Goal: Task Accomplishment & Management: Use online tool/utility

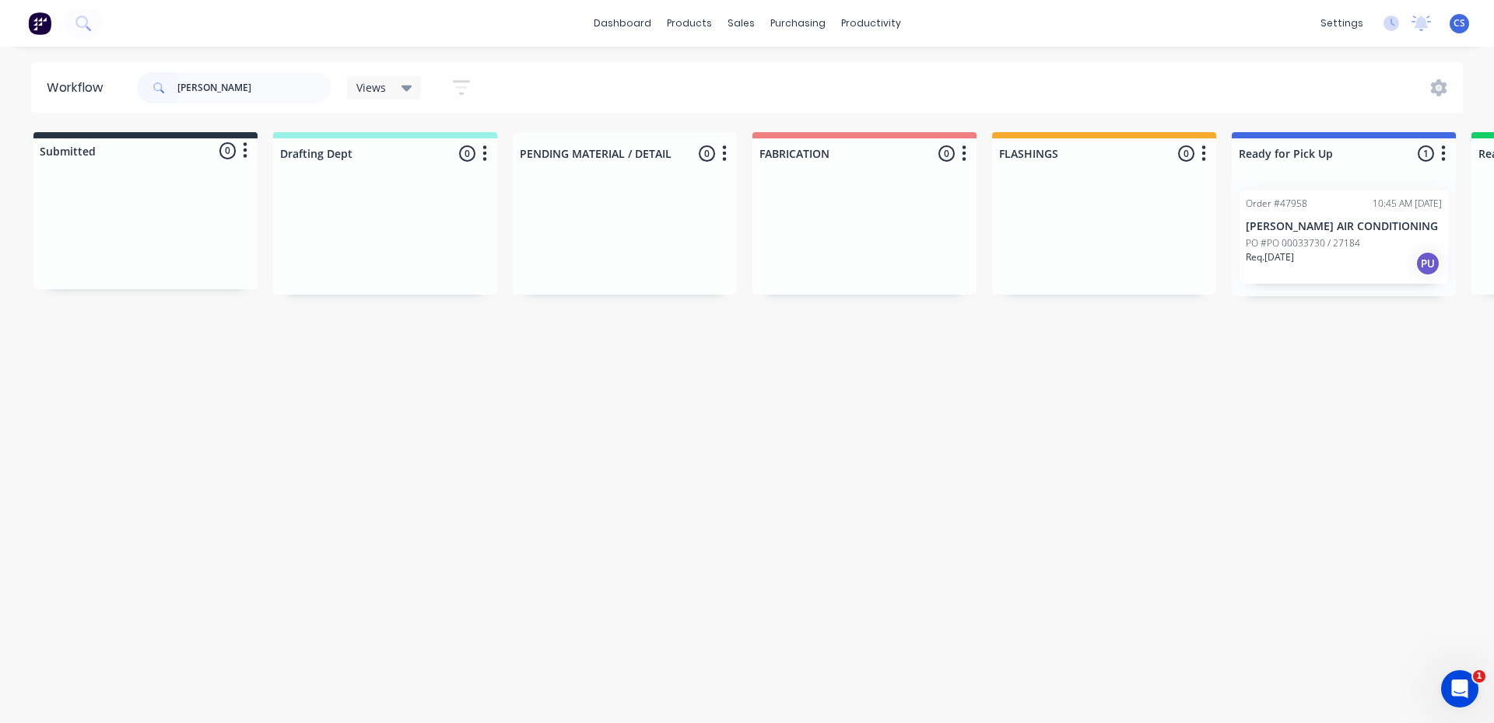
type input "[PERSON_NAME]"
click at [1319, 261] on div "Req. [DATE] PU" at bounding box center [1343, 263] width 196 height 26
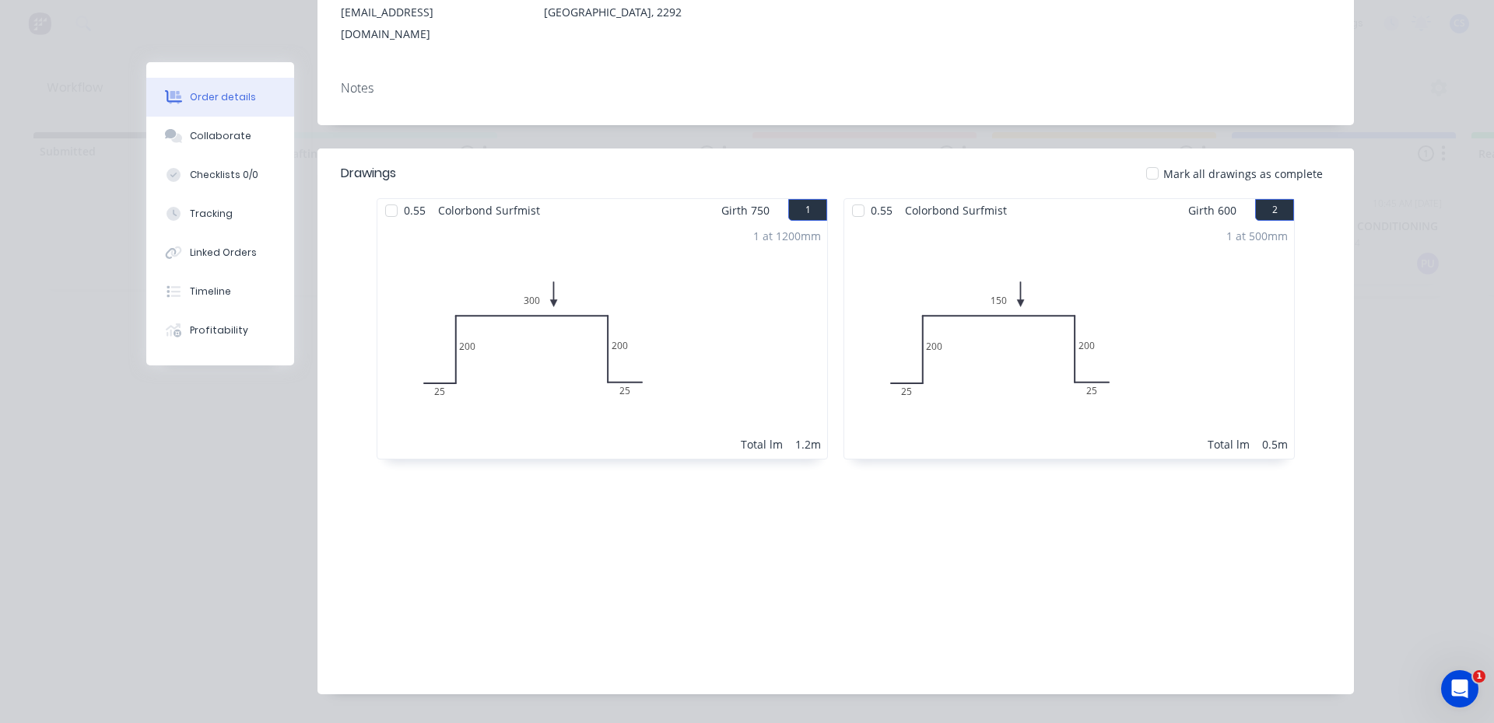
scroll to position [86, 0]
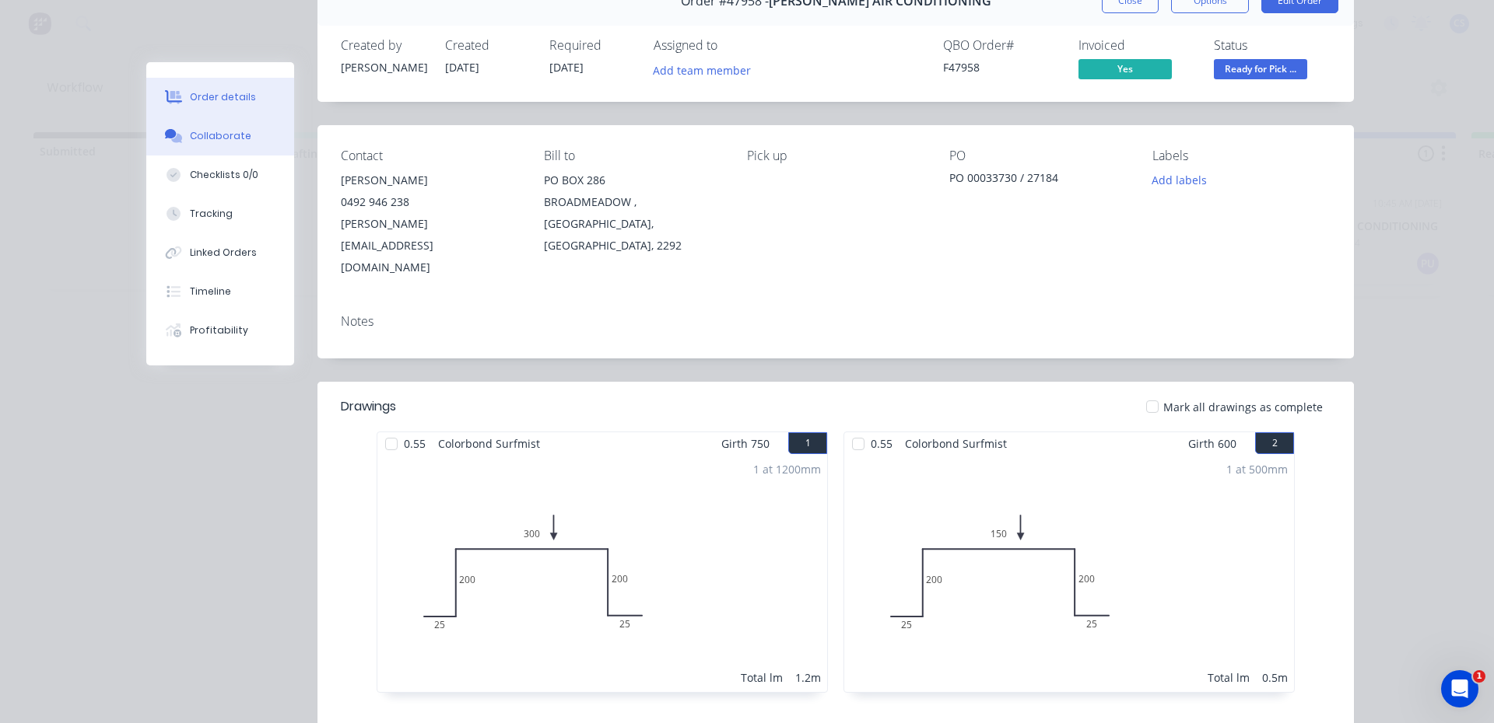
click at [211, 131] on div "Collaborate" at bounding box center [220, 136] width 61 height 14
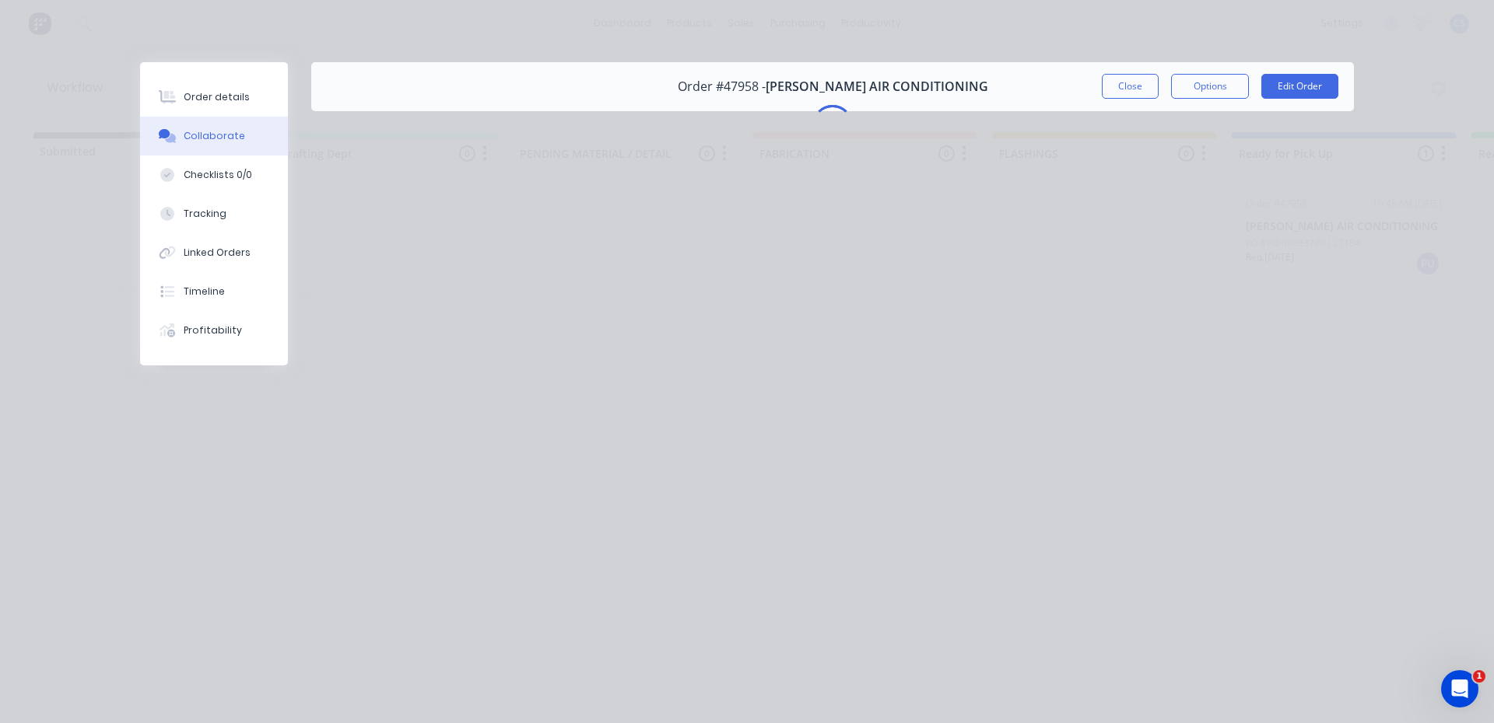
scroll to position [0, 0]
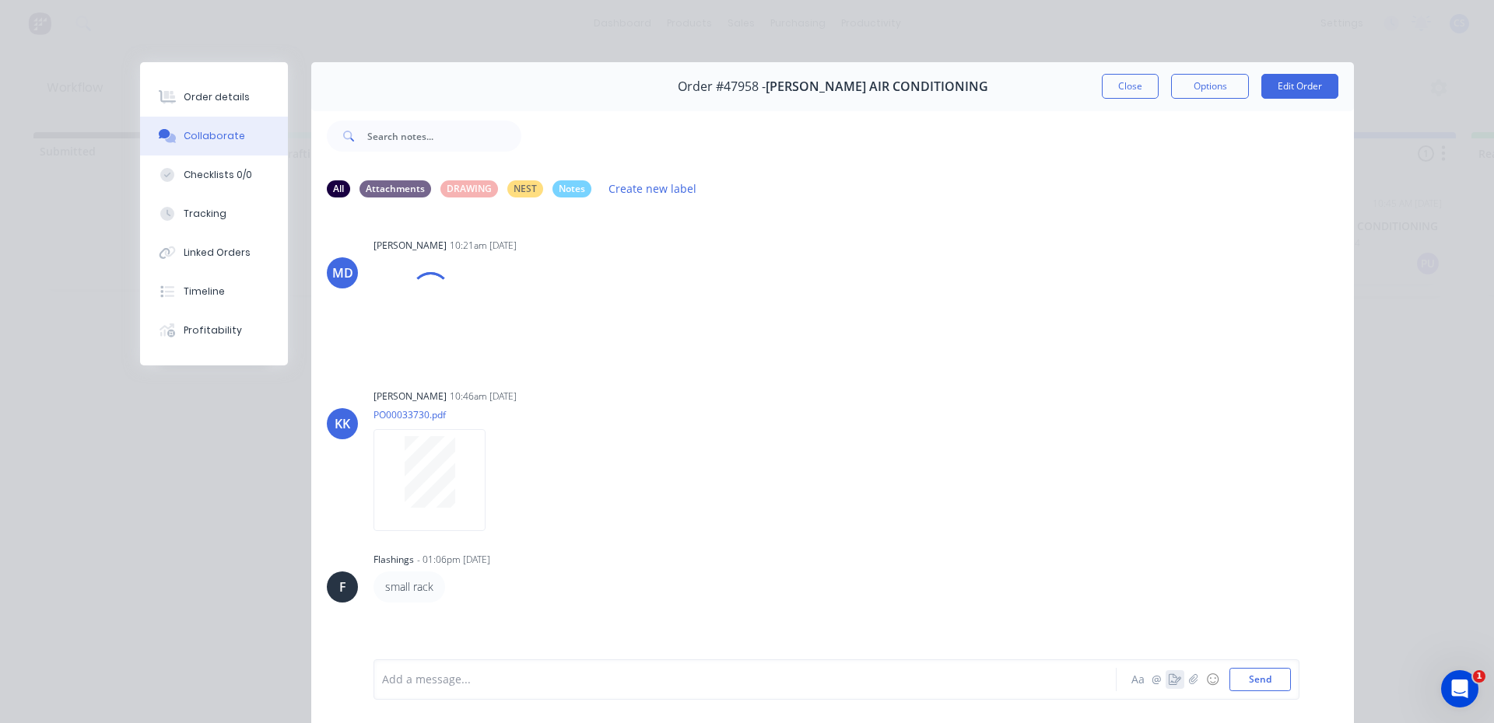
click at [1170, 683] on button "button" at bounding box center [1174, 680] width 19 height 19
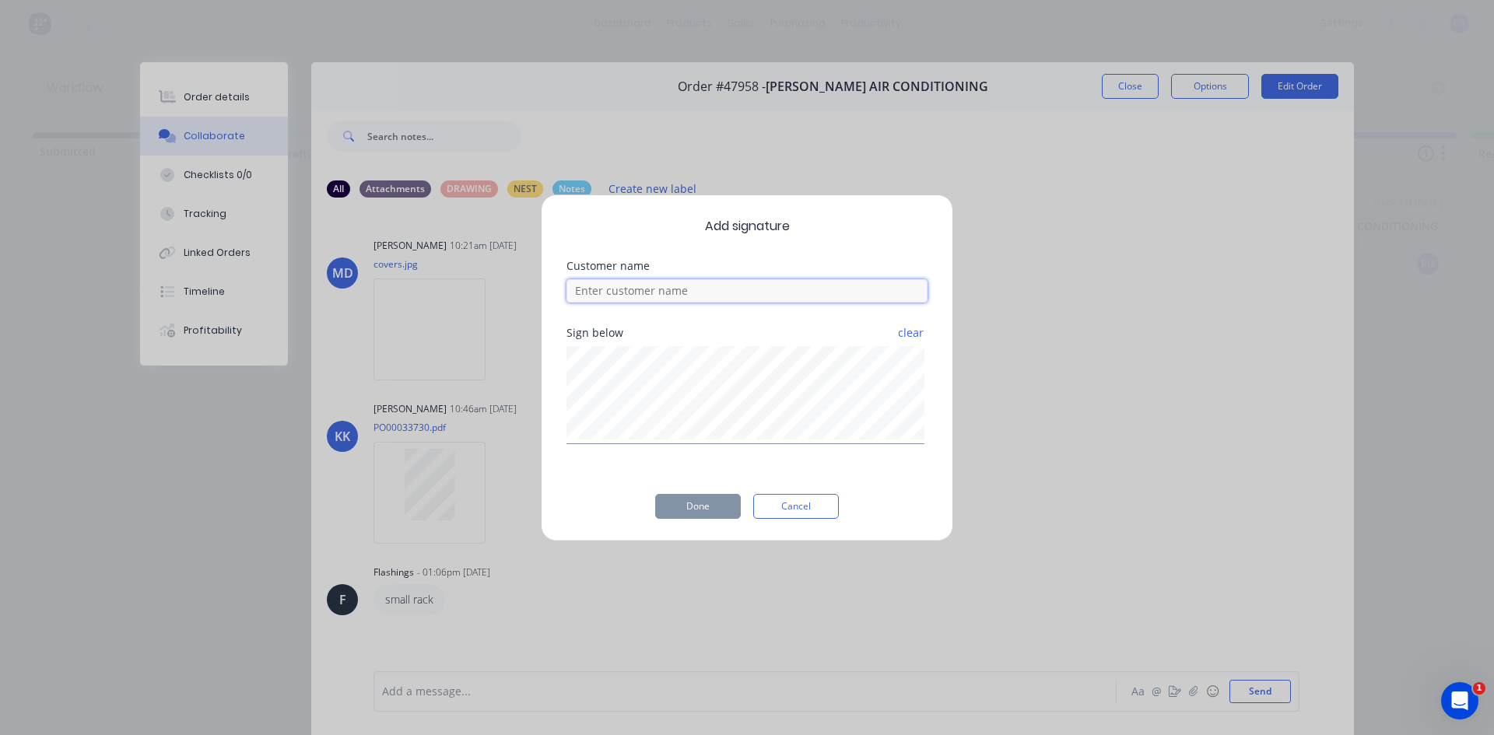
click at [695, 292] on input at bounding box center [746, 290] width 361 height 23
type input "[PERSON_NAME]"
click at [714, 500] on button "Done" at bounding box center [698, 506] width 86 height 25
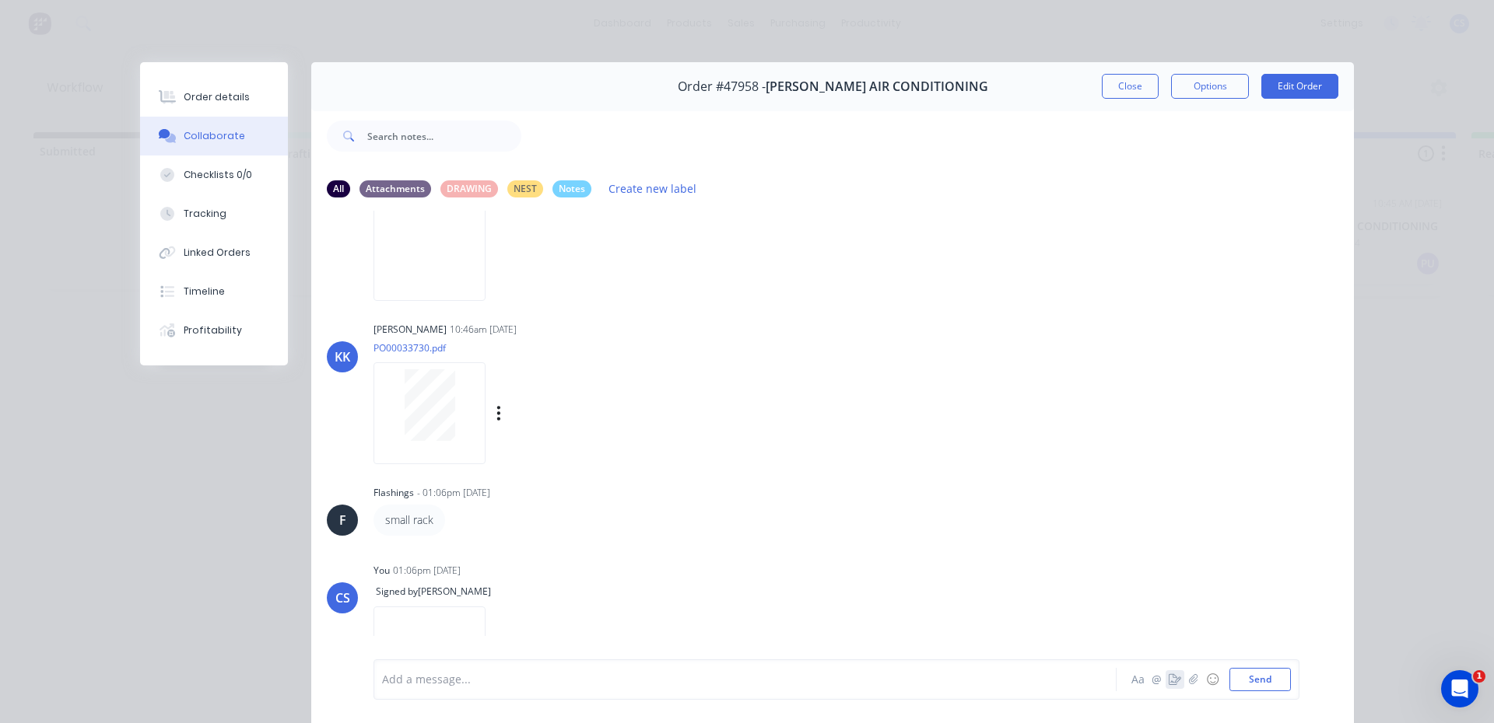
scroll to position [128, 0]
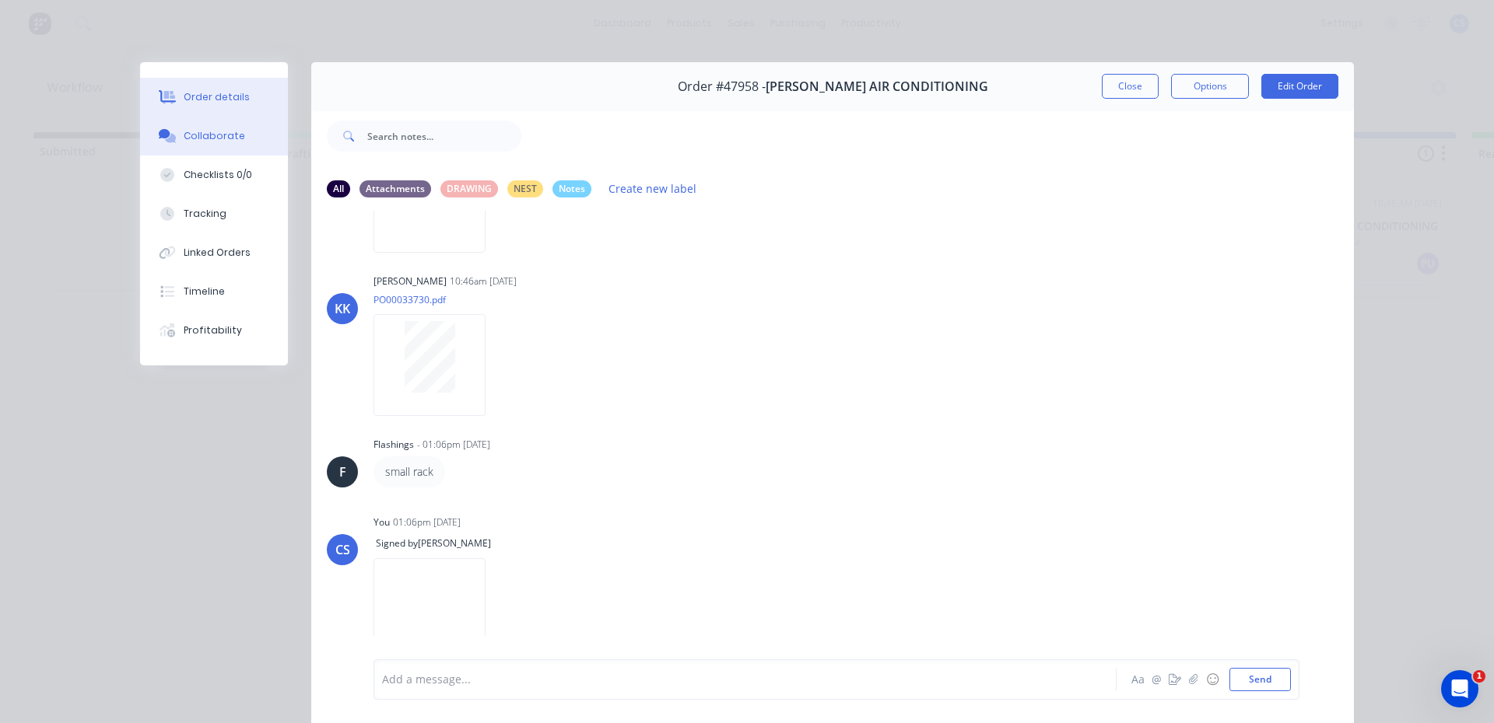
click at [237, 79] on button "Order details" at bounding box center [214, 97] width 148 height 39
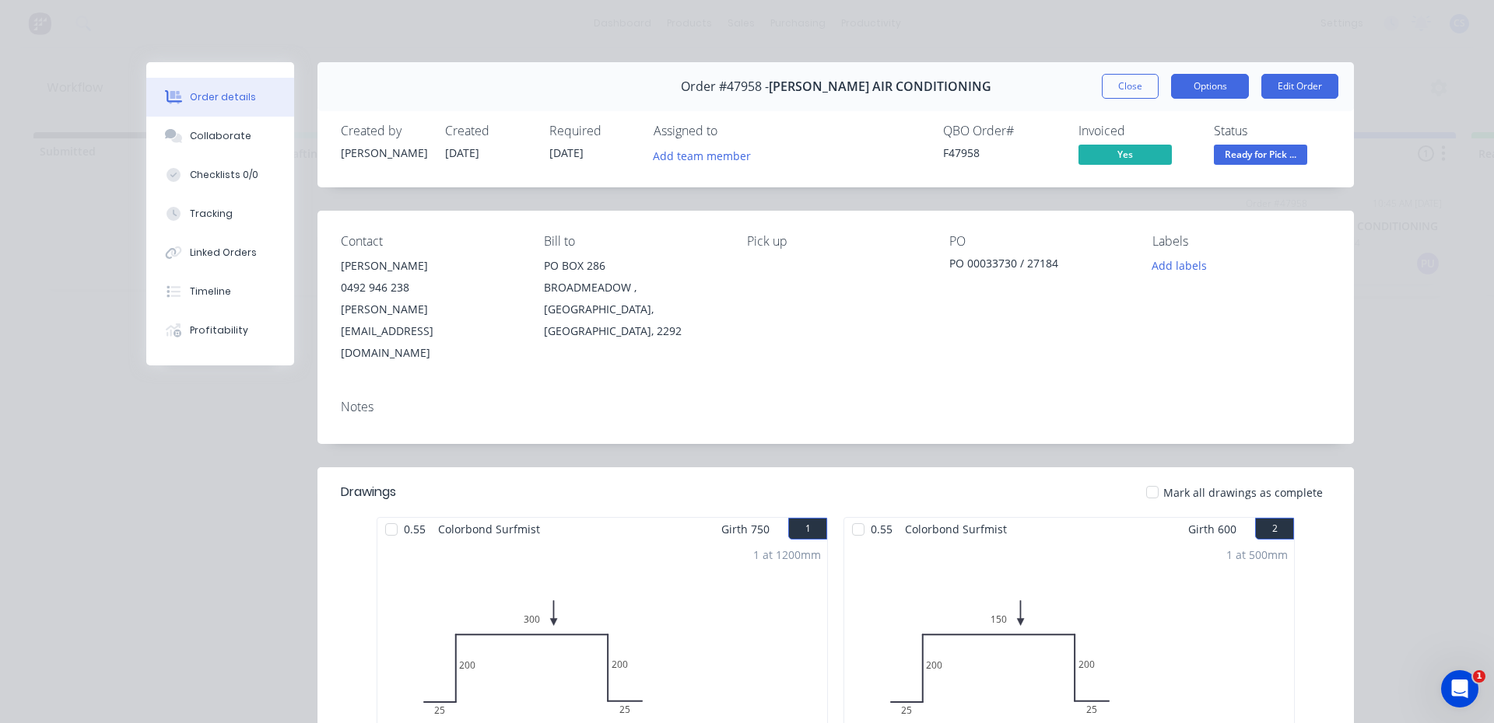
click at [1183, 89] on button "Options" at bounding box center [1210, 86] width 78 height 25
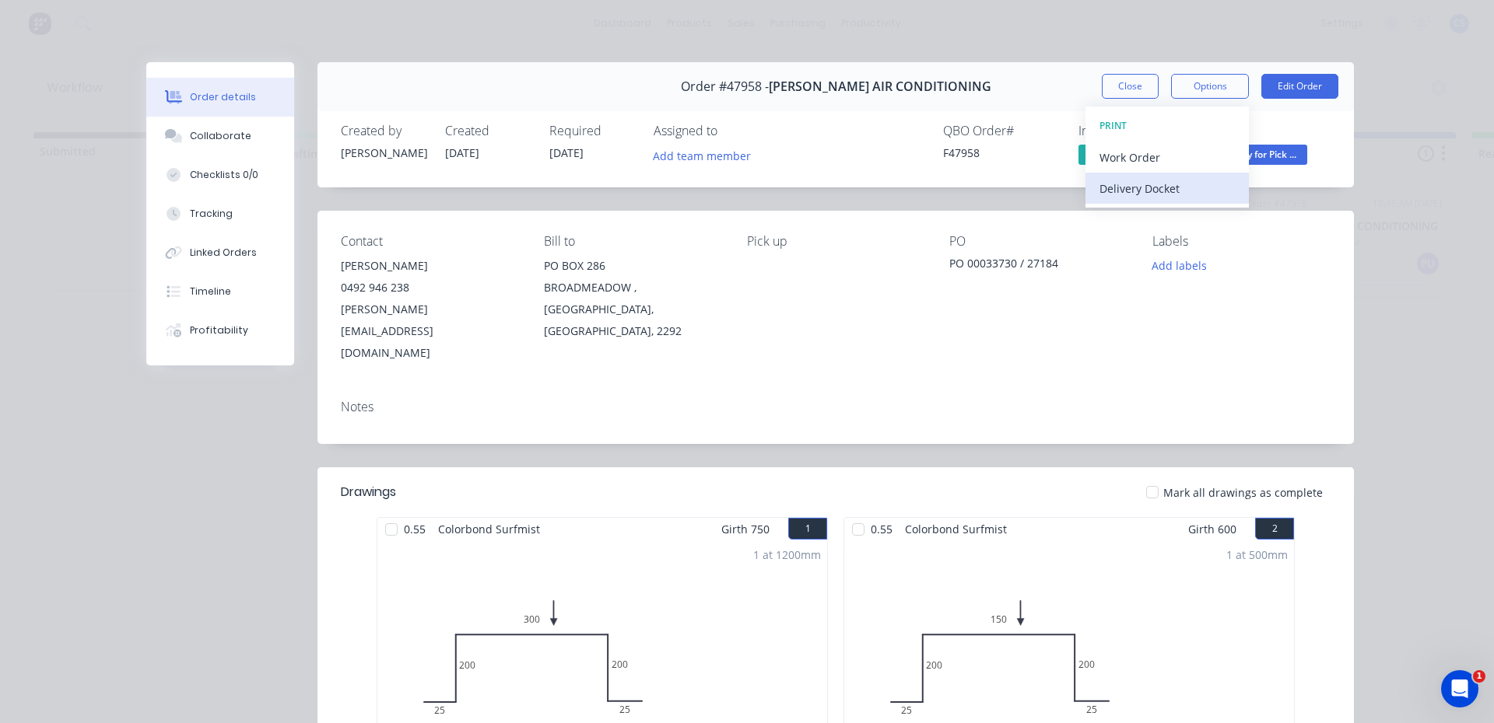
click at [1140, 187] on div "Delivery Docket" at bounding box center [1166, 188] width 135 height 23
click at [1119, 191] on div "Standard" at bounding box center [1166, 188] width 135 height 23
click at [1263, 163] on span "Ready for Pick ..." at bounding box center [1260, 154] width 93 height 19
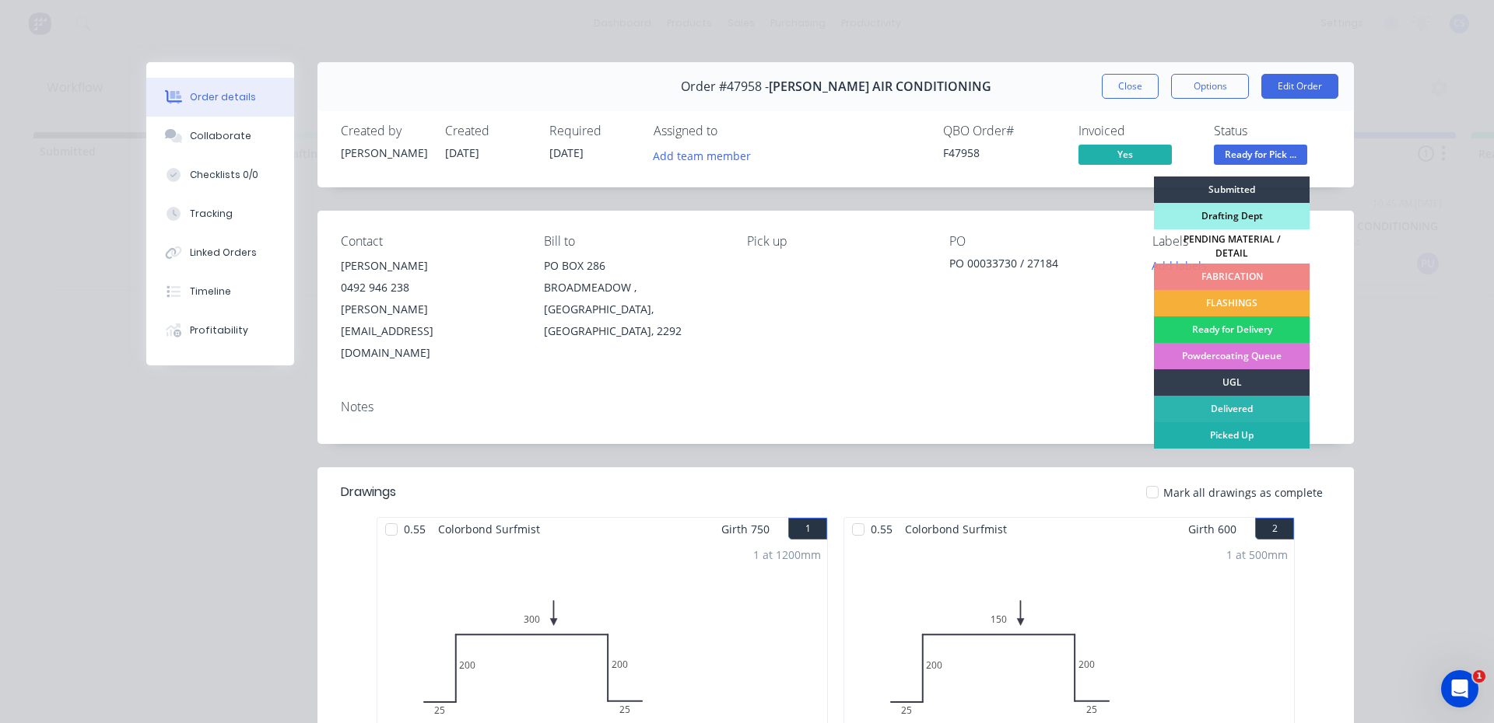
click at [1204, 433] on div "Picked Up" at bounding box center [1232, 435] width 156 height 26
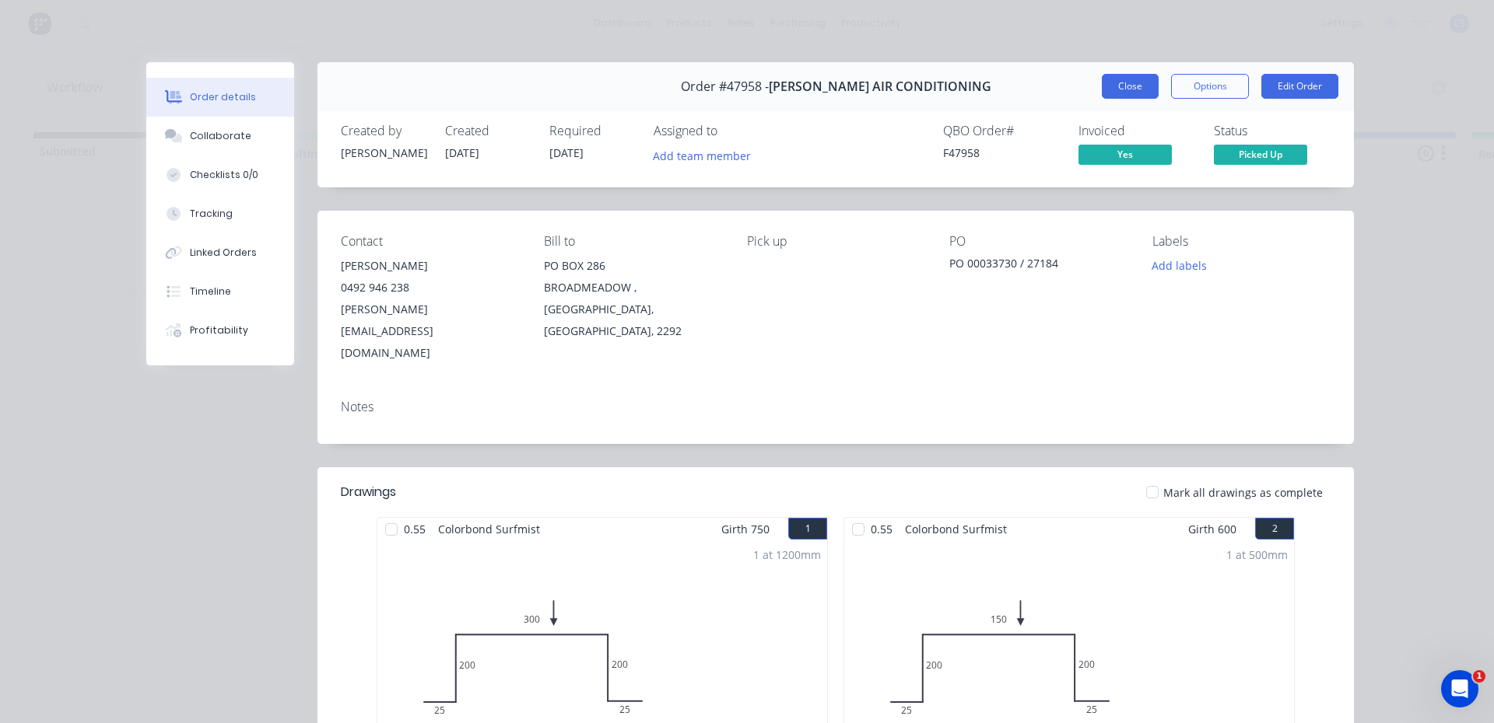
click at [1129, 98] on button "Close" at bounding box center [1129, 86] width 57 height 25
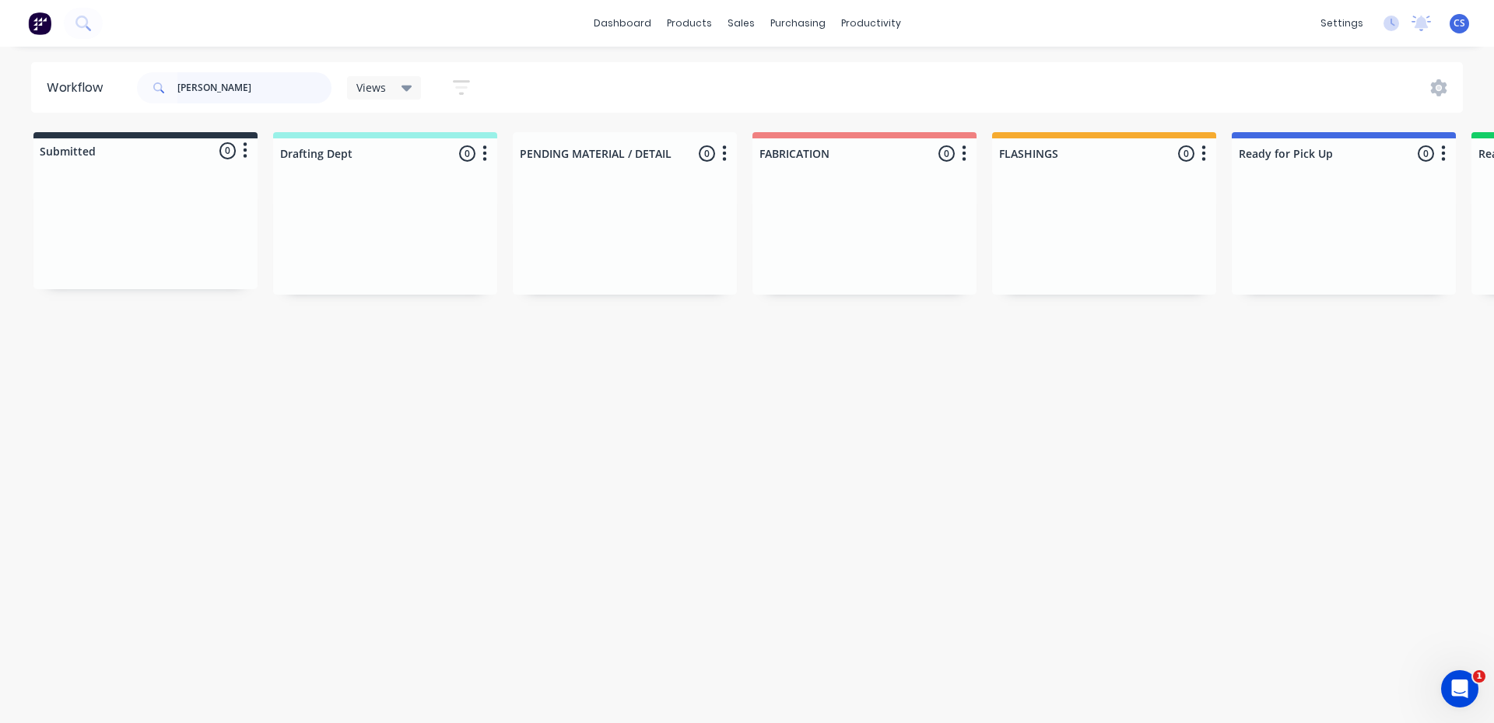
drag, startPoint x: 243, startPoint y: 74, endPoint x: 215, endPoint y: 70, distance: 29.0
click at [213, 71] on div "[PERSON_NAME]" at bounding box center [234, 88] width 194 height 47
type input "M"
type input "COZ"
click at [1378, 285] on div "Req. [DATE] PU" at bounding box center [1343, 285] width 196 height 26
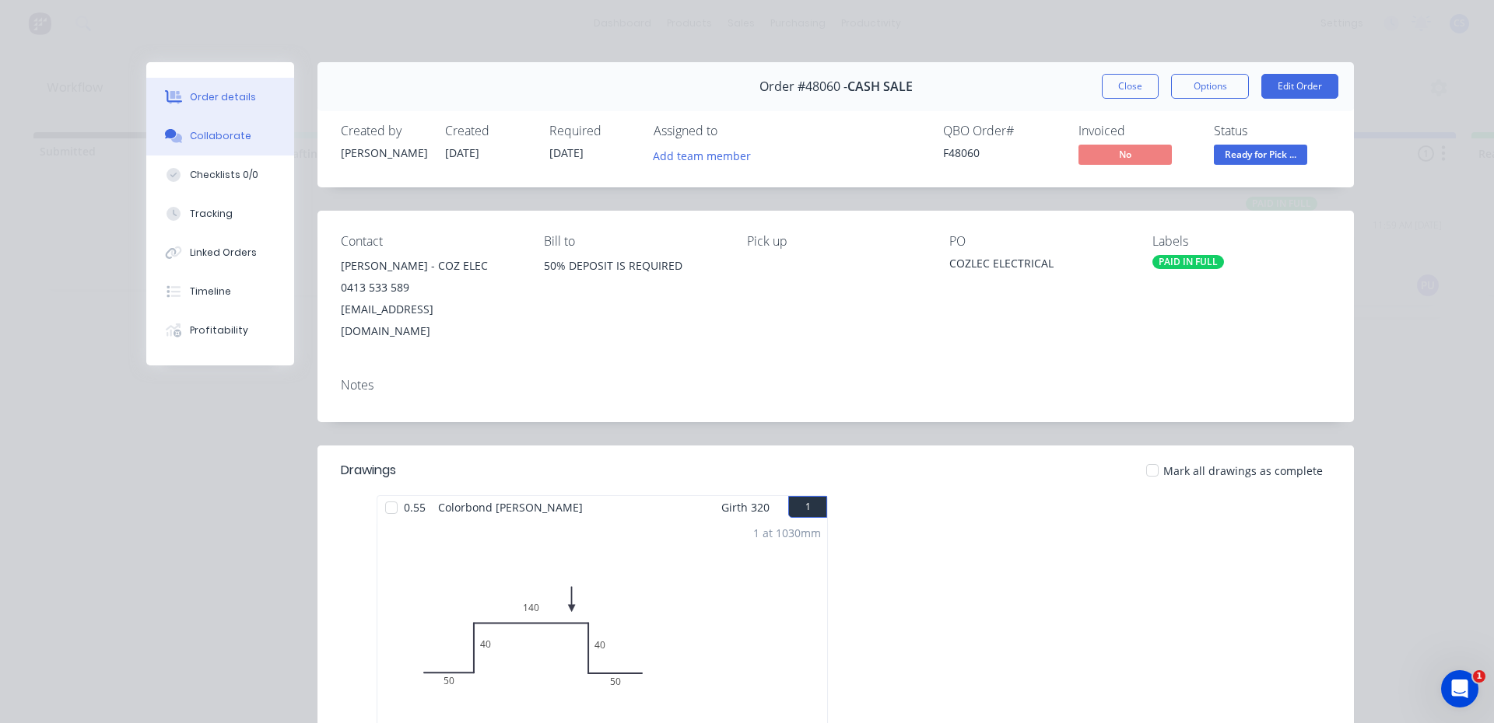
click at [208, 145] on button "Collaborate" at bounding box center [220, 136] width 148 height 39
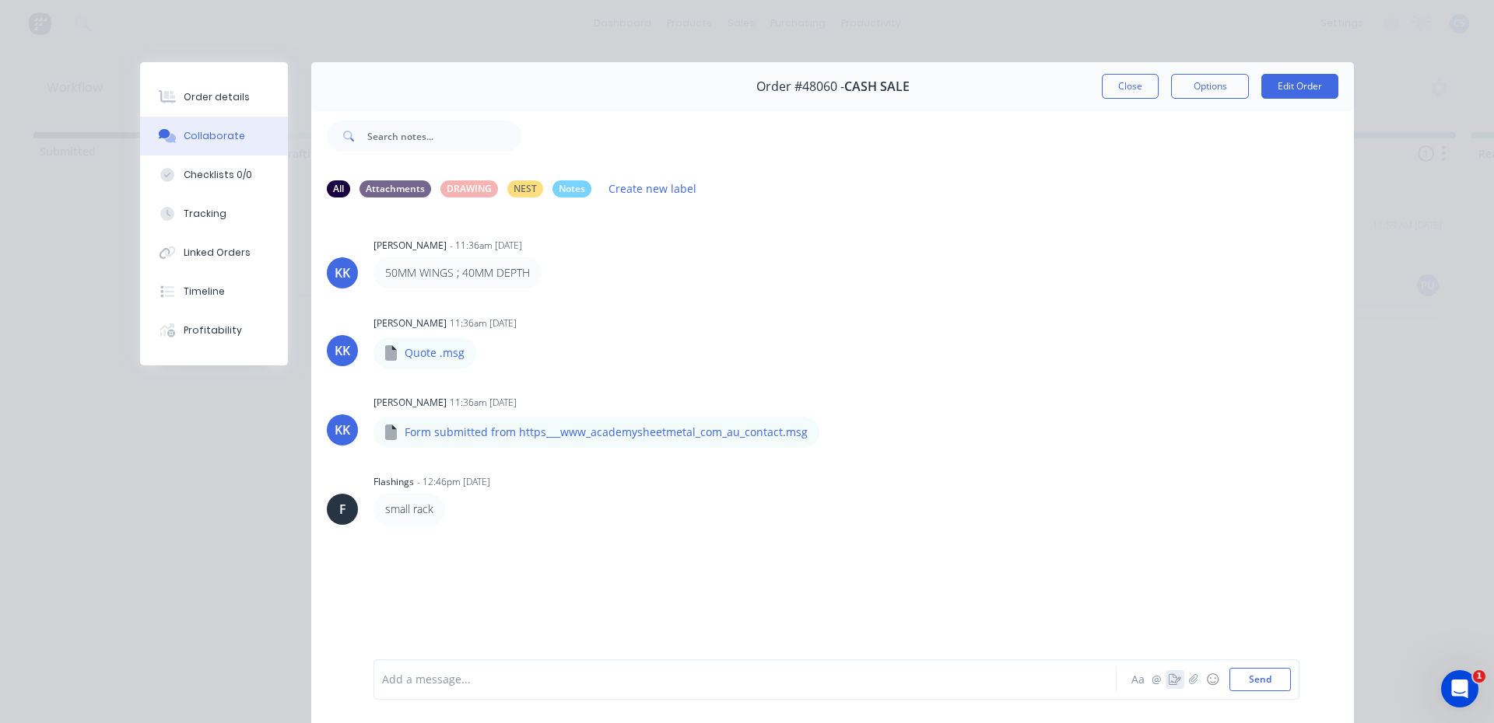
click at [1168, 681] on icon "button" at bounding box center [1174, 679] width 12 height 11
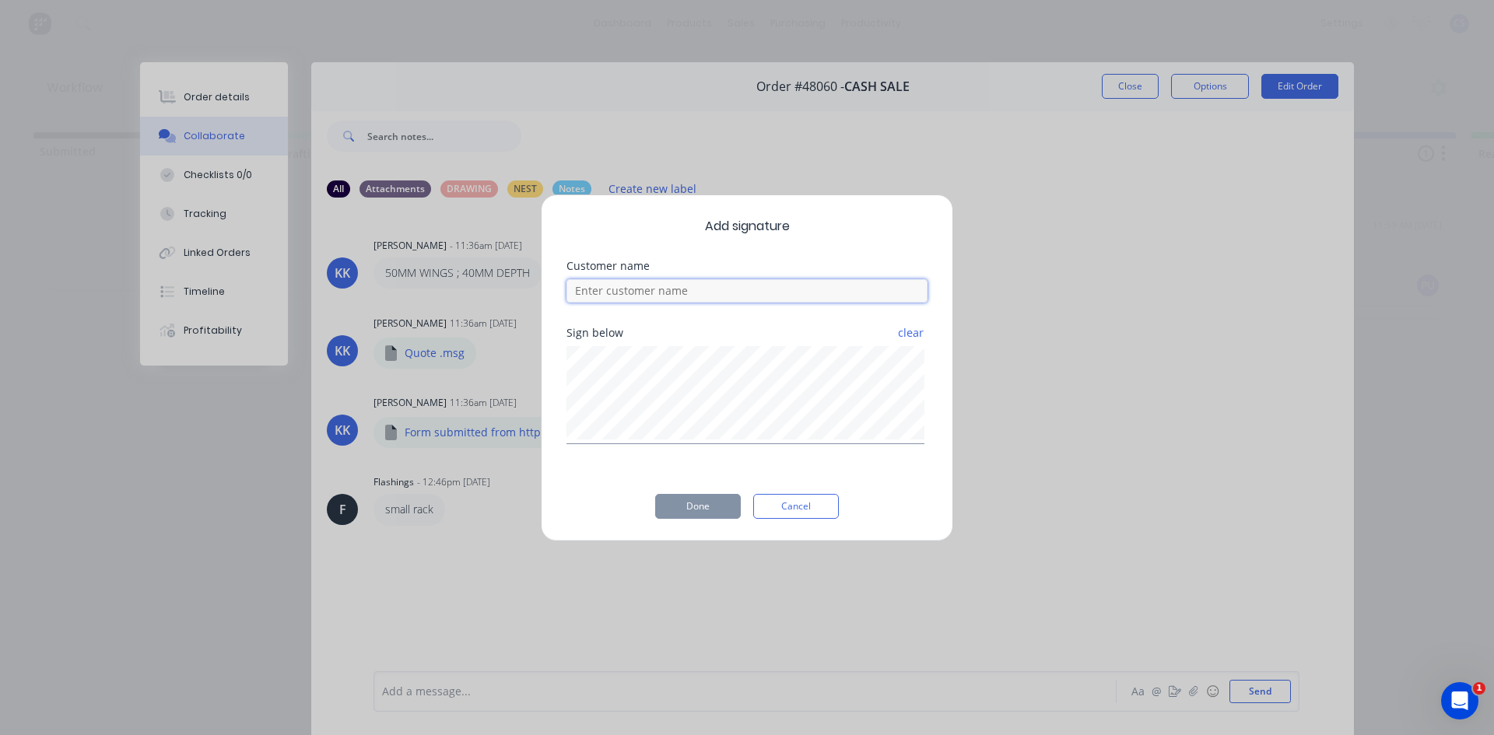
click at [690, 288] on input at bounding box center [746, 290] width 361 height 23
type input "[PERSON_NAME]"
click at [706, 517] on button "Done" at bounding box center [698, 506] width 86 height 25
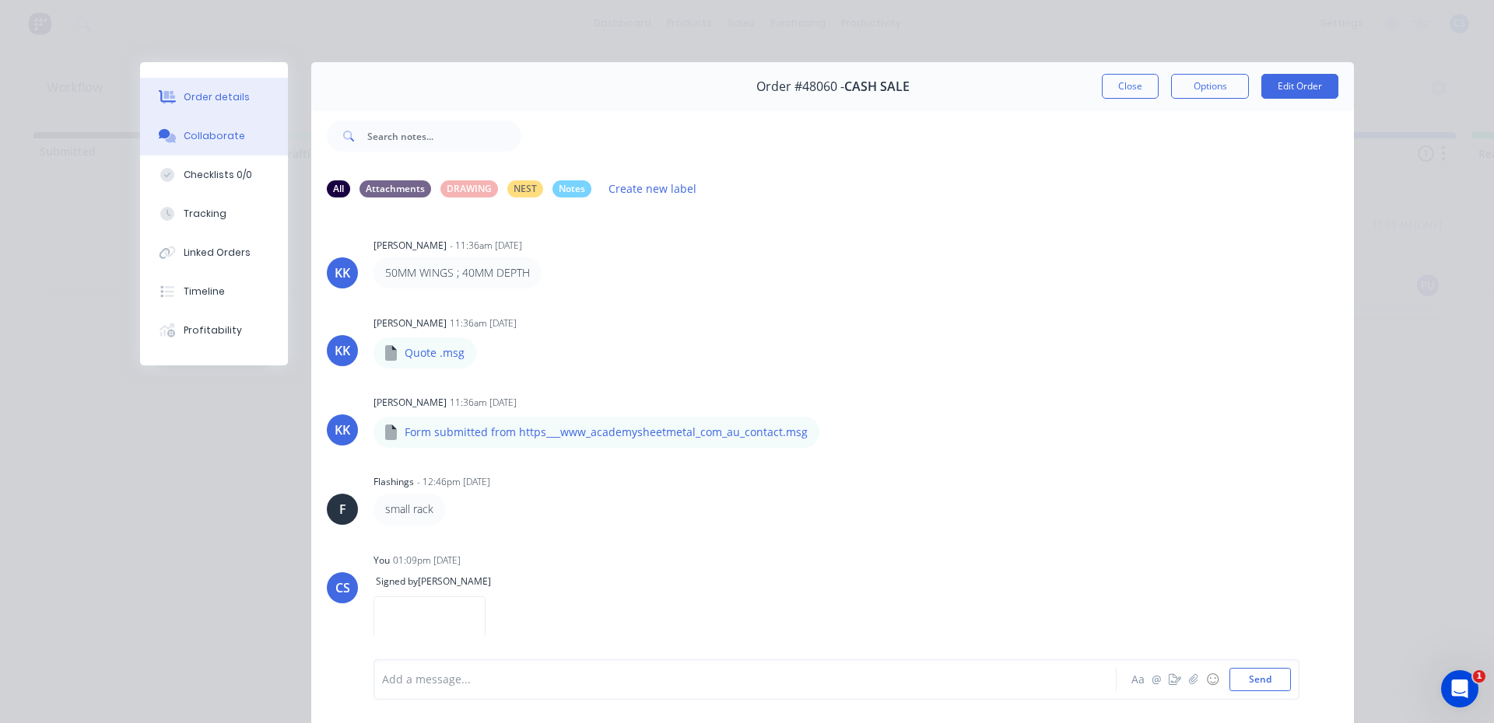
click at [228, 84] on button "Order details" at bounding box center [214, 97] width 148 height 39
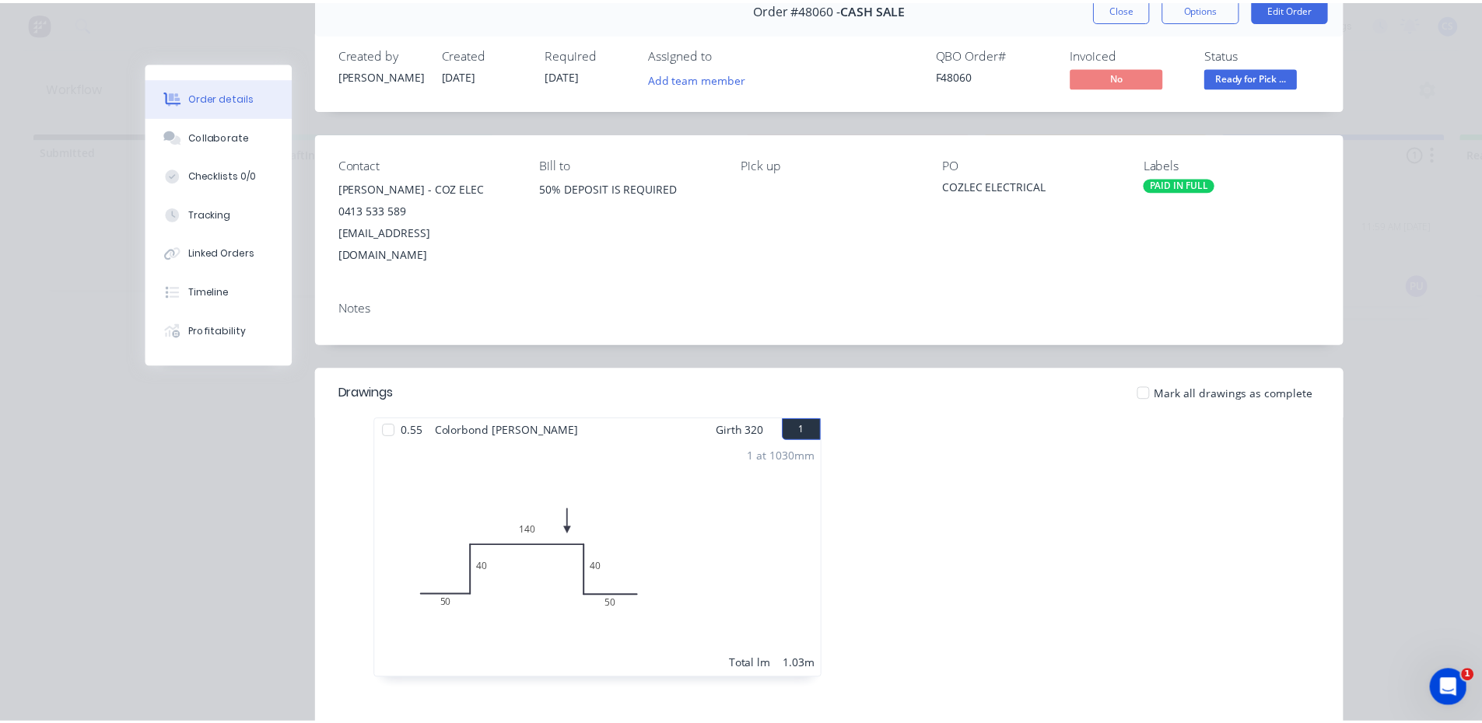
scroll to position [0, 0]
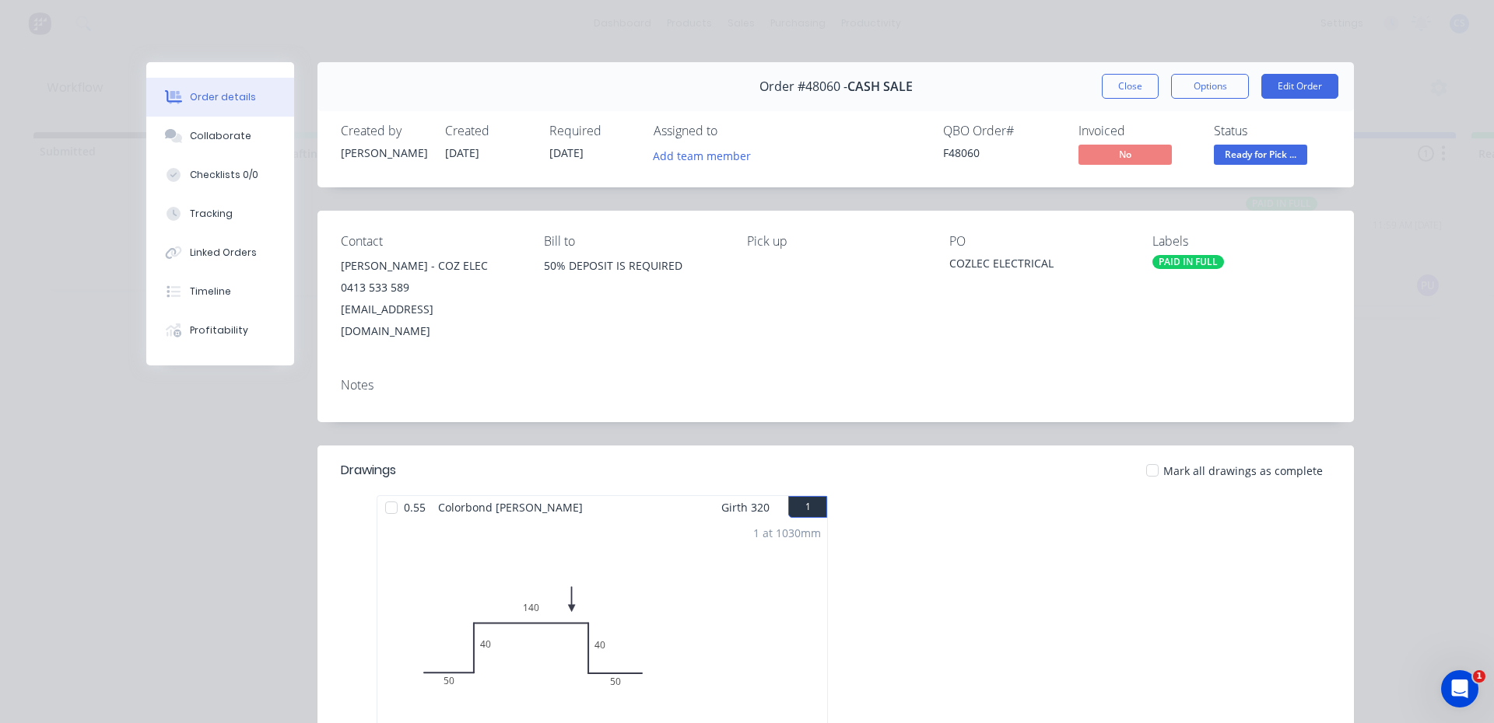
click at [1278, 164] on span "Ready for Pick ..." at bounding box center [1260, 154] width 93 height 19
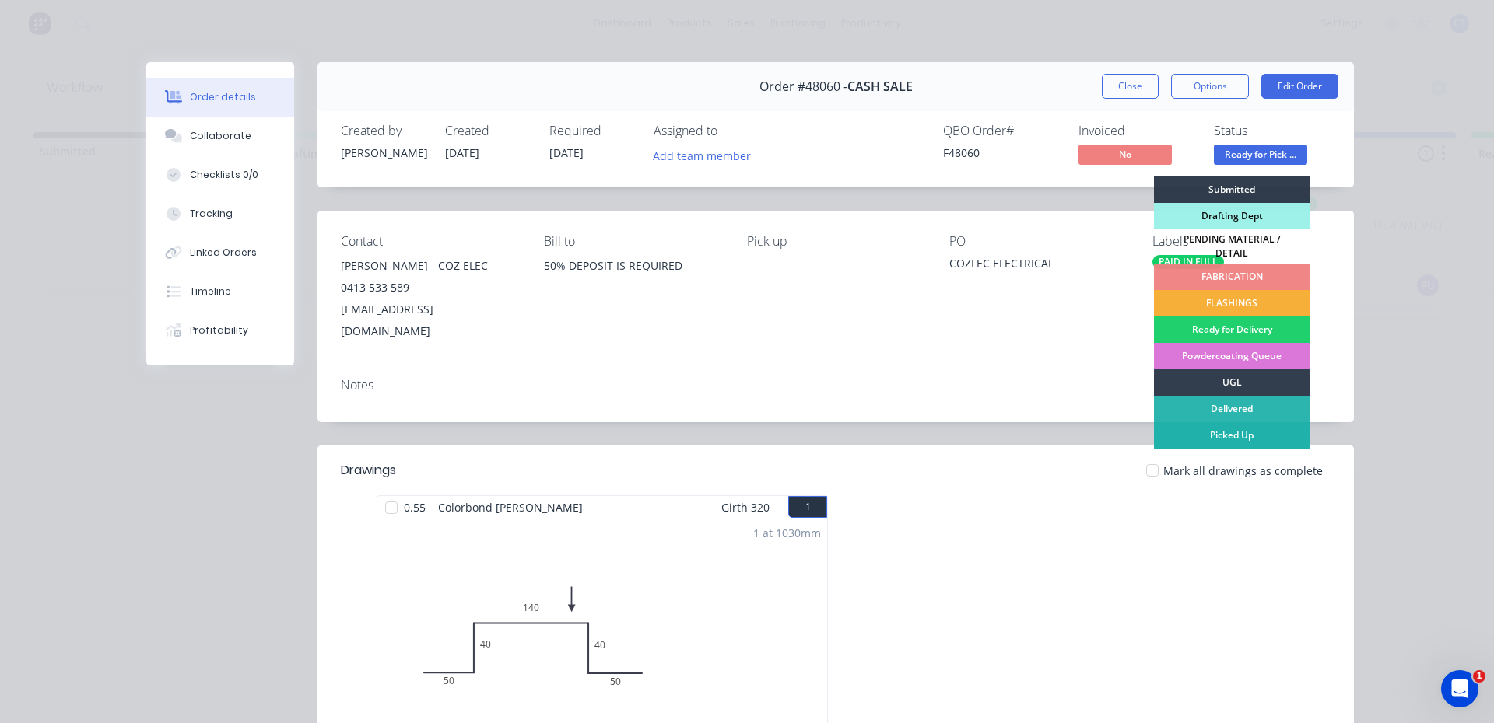
click at [1214, 424] on div "Picked Up" at bounding box center [1232, 435] width 156 height 26
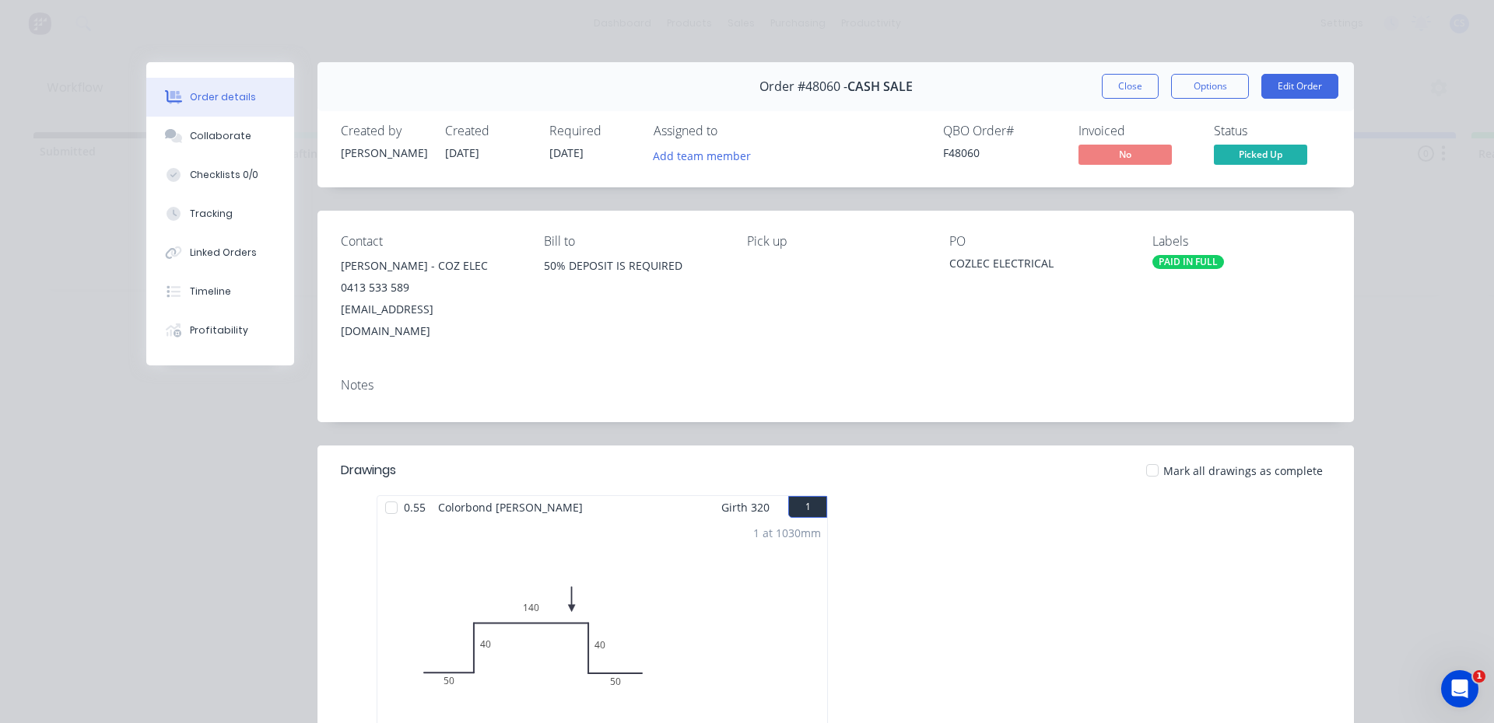
click at [1125, 70] on div "Order #48060 - CASH SALE Close Options Edit Order" at bounding box center [835, 86] width 1036 height 49
click at [1149, 82] on button "Close" at bounding box center [1129, 86] width 57 height 25
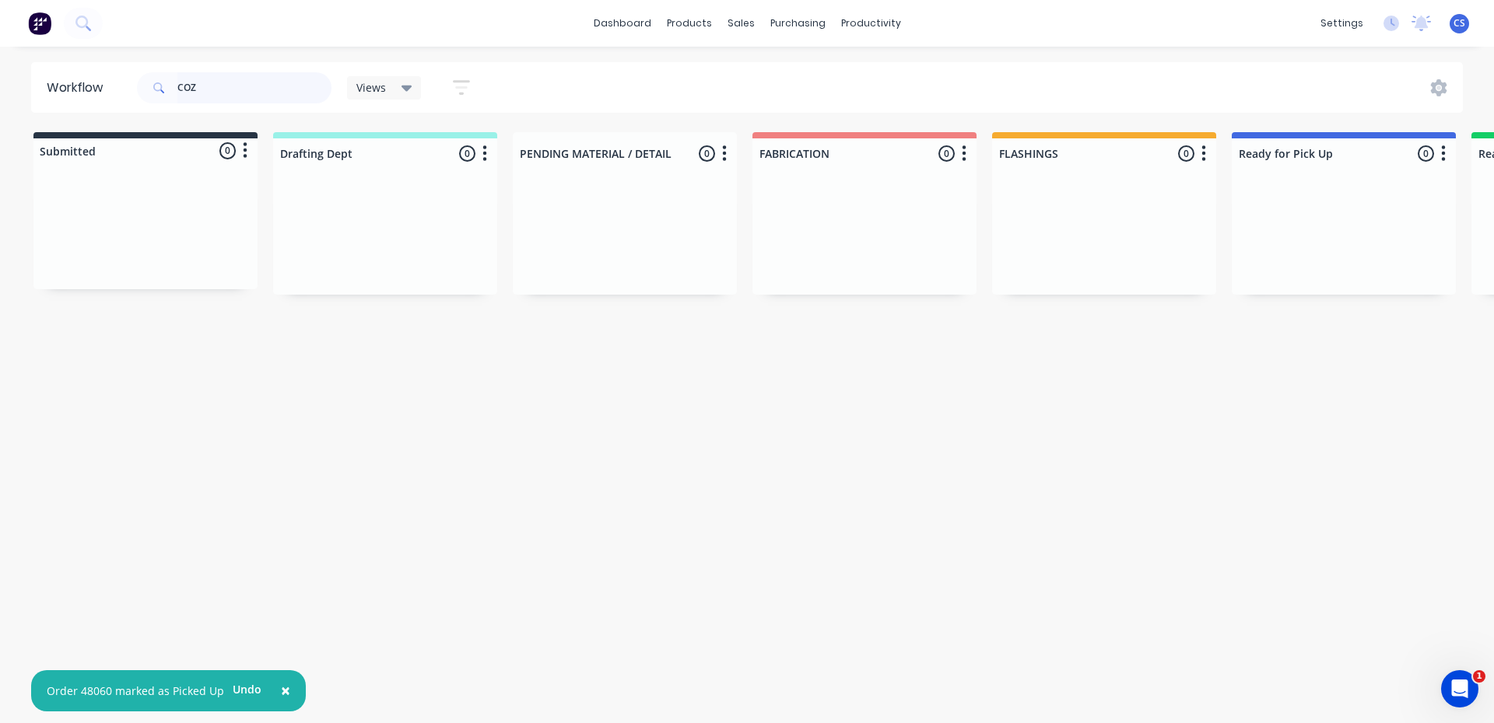
drag, startPoint x: 268, startPoint y: 73, endPoint x: 0, endPoint y: 73, distance: 267.6
click at [0, 73] on div "Workflow COZ Views Save new view None (Default) edit [PERSON_NAME] edit Product…" at bounding box center [747, 87] width 1494 height 51
